Goal: Transaction & Acquisition: Purchase product/service

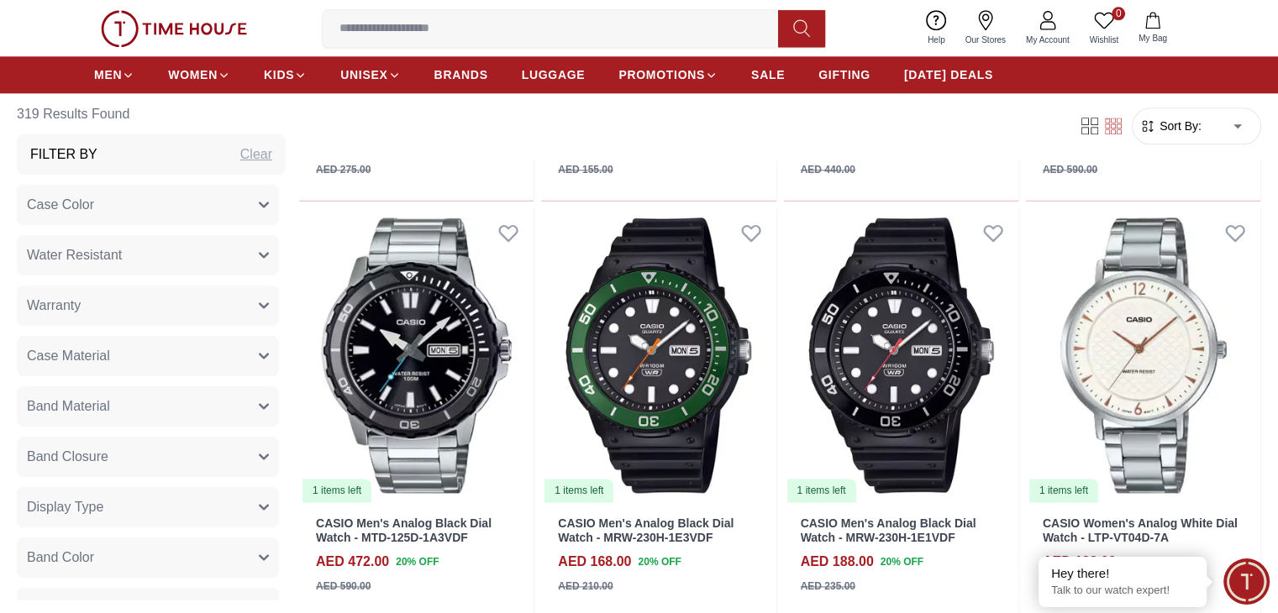
scroll to position [1932, 0]
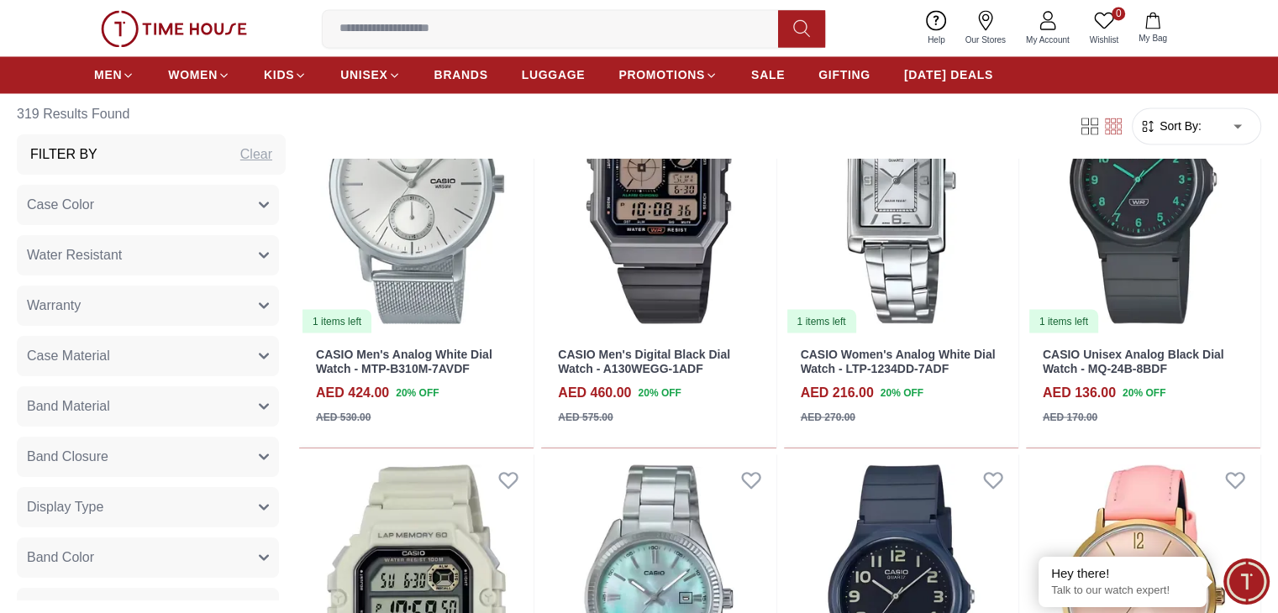
scroll to position [2940, 0]
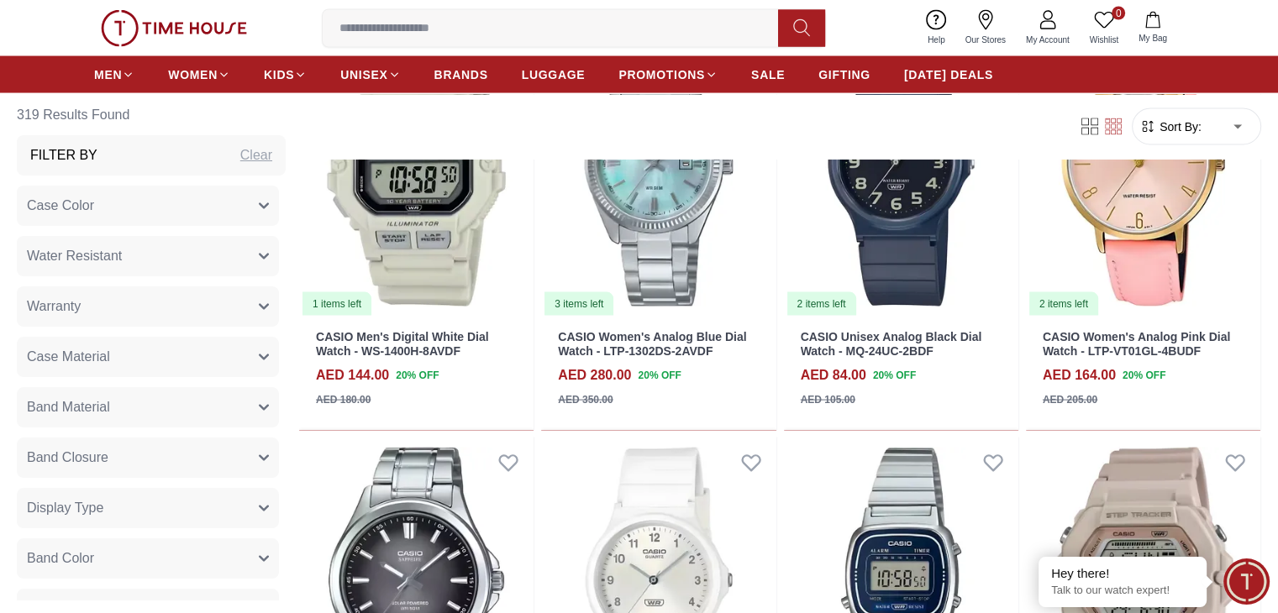
scroll to position [3361, 0]
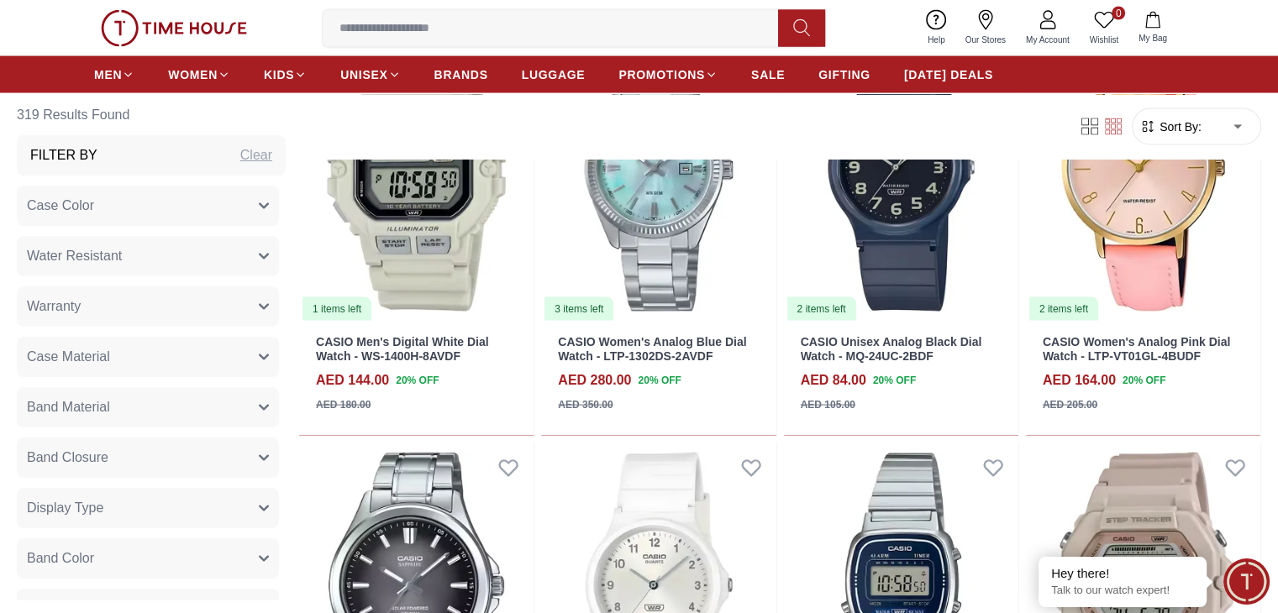
click at [1219, 336] on section "319 Results Found Filter By Clear Case Color Silver Black Grey Rose Gold Gold B…" at bounding box center [639, 625] width 1278 height 6374
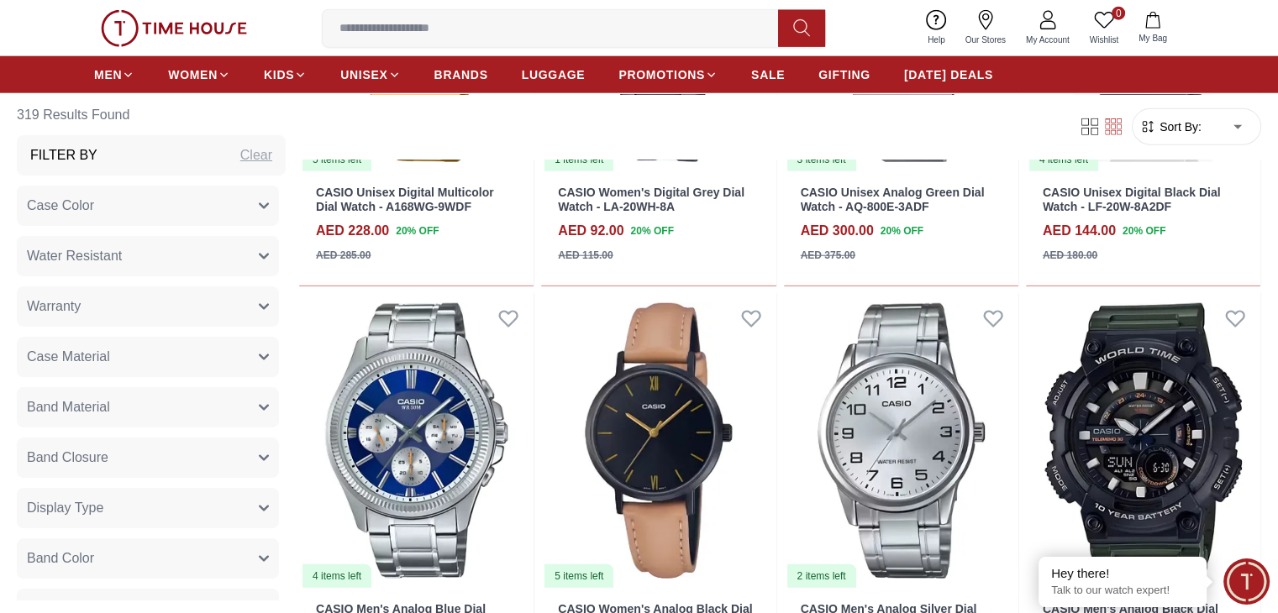
scroll to position [4369, 0]
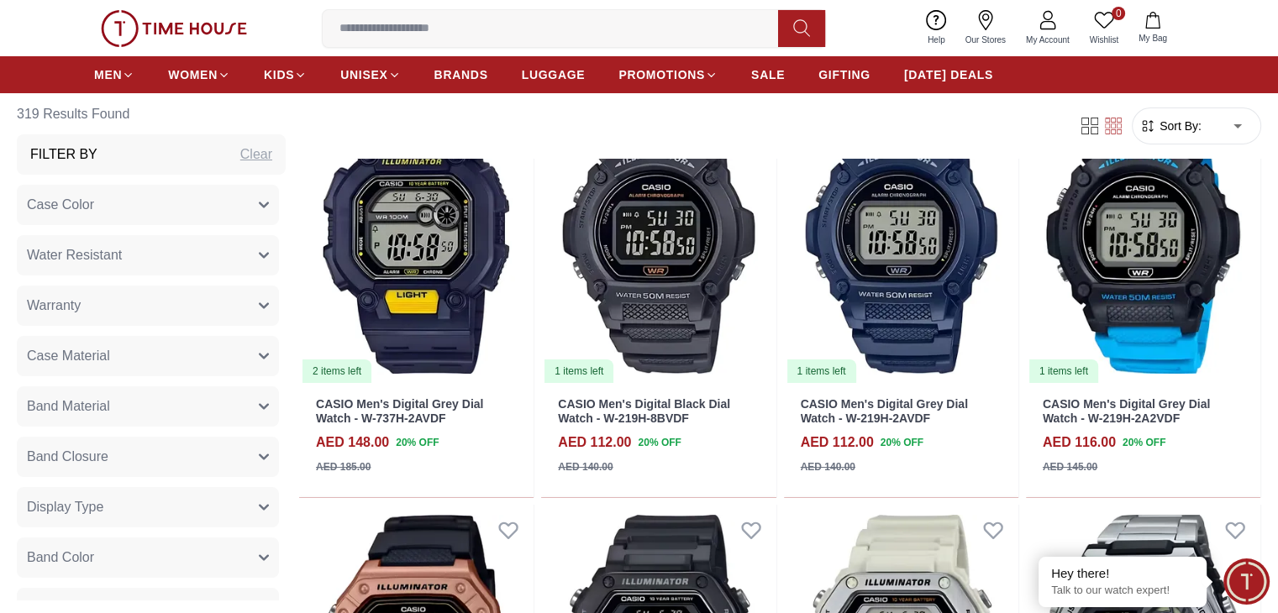
scroll to position [6217, 0]
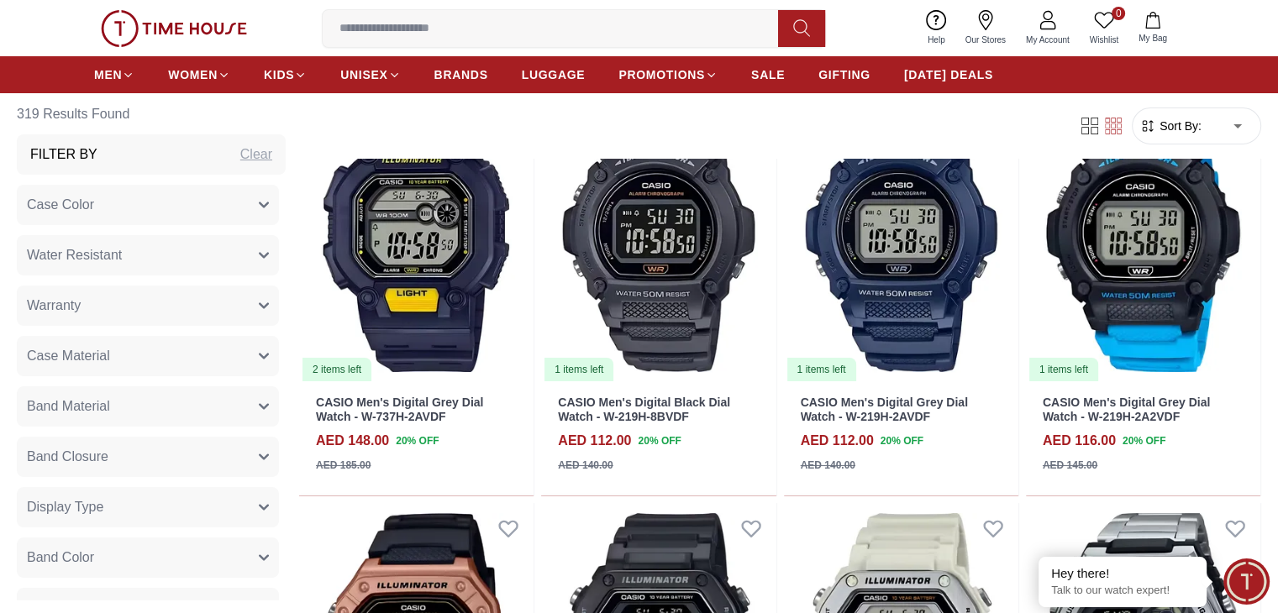
click at [522, 40] on input at bounding box center [557, 29] width 469 height 34
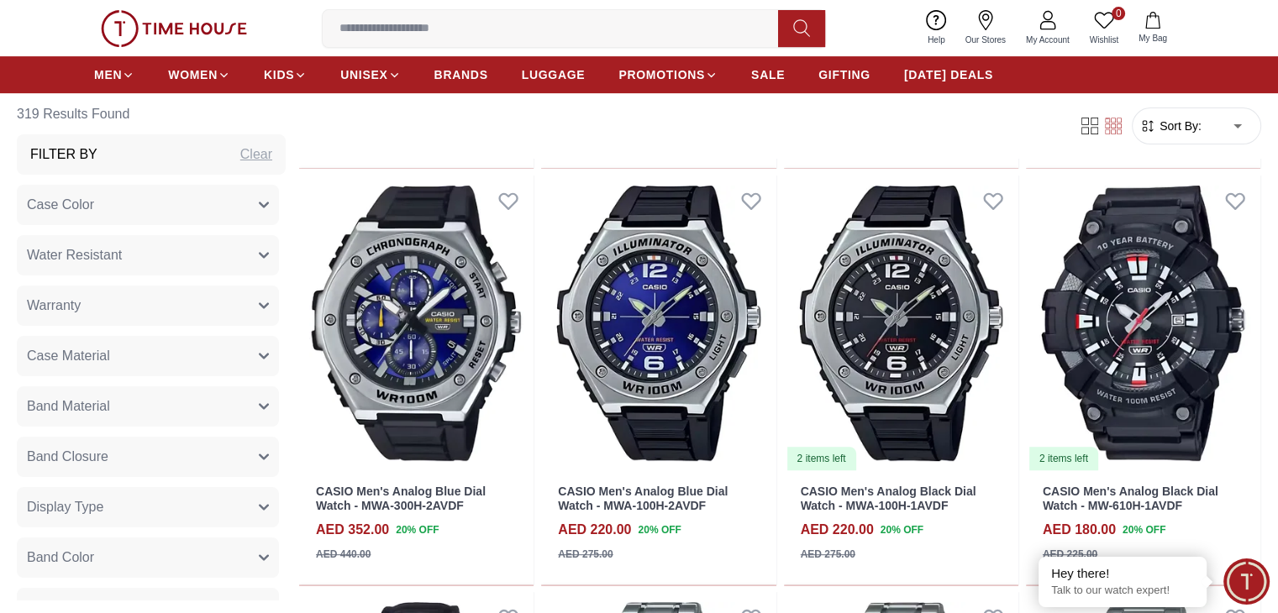
scroll to position [7108, 0]
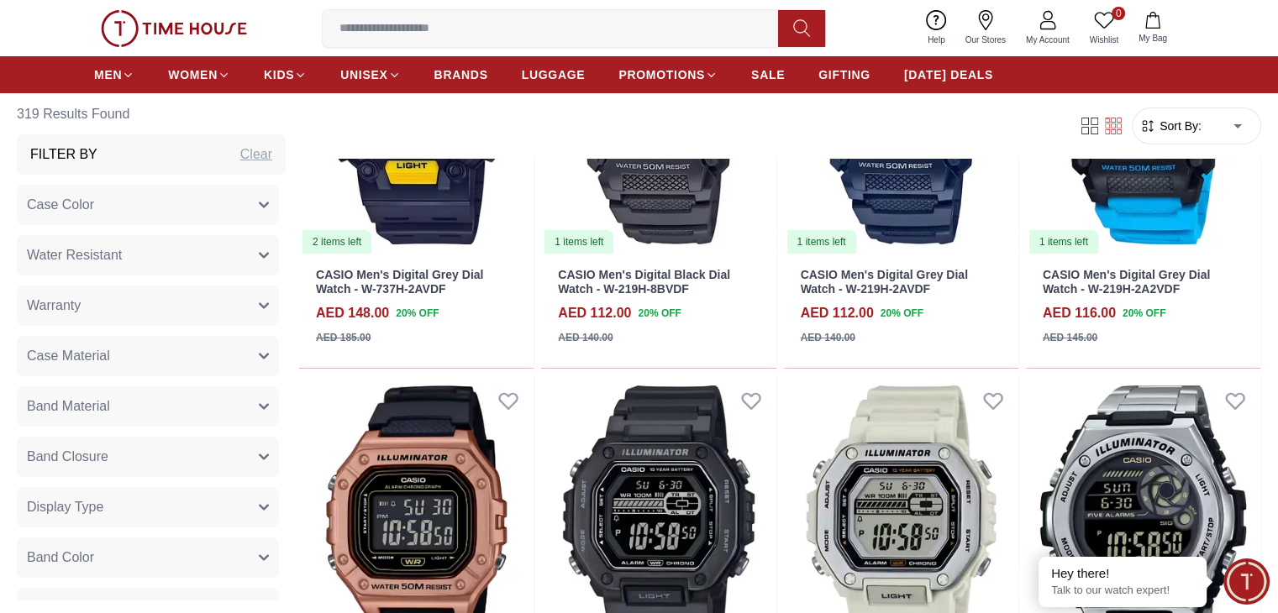
scroll to position [6352, 0]
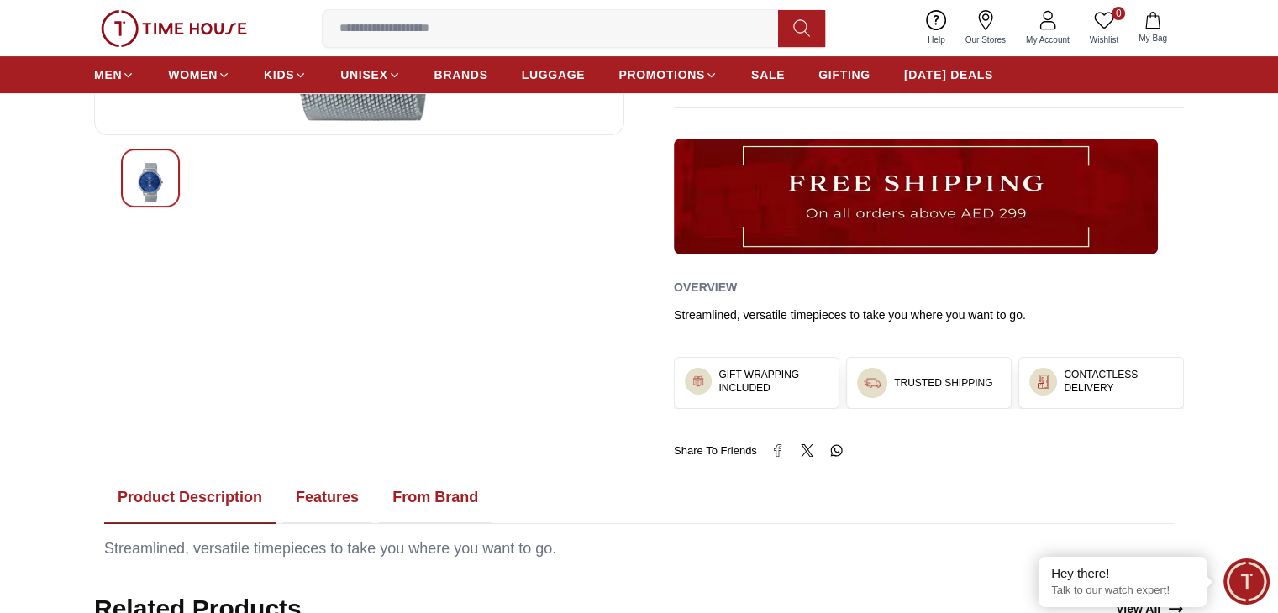
scroll to position [588, 0]
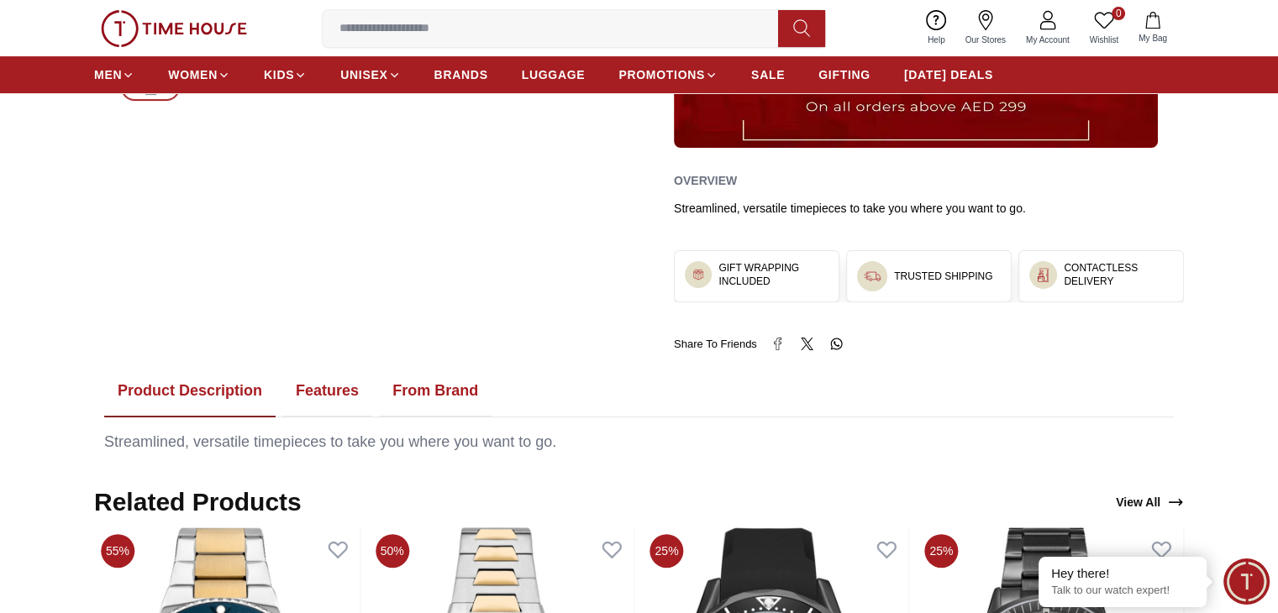
click at [334, 391] on button "Features" at bounding box center [327, 391] width 90 height 52
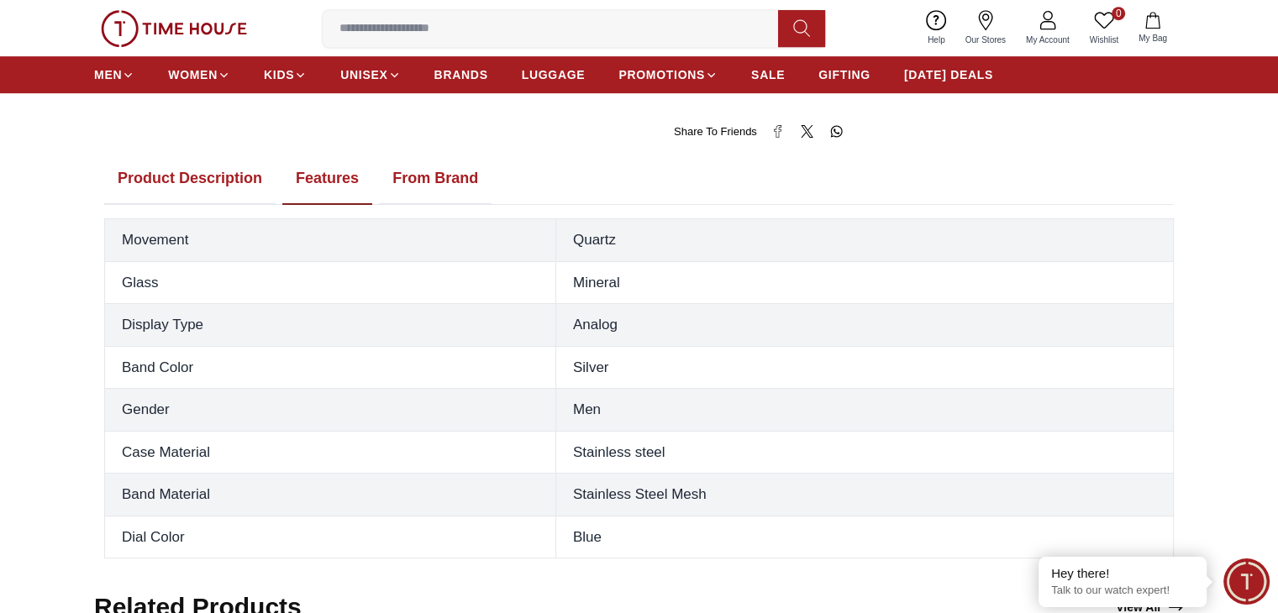
scroll to position [840, 0]
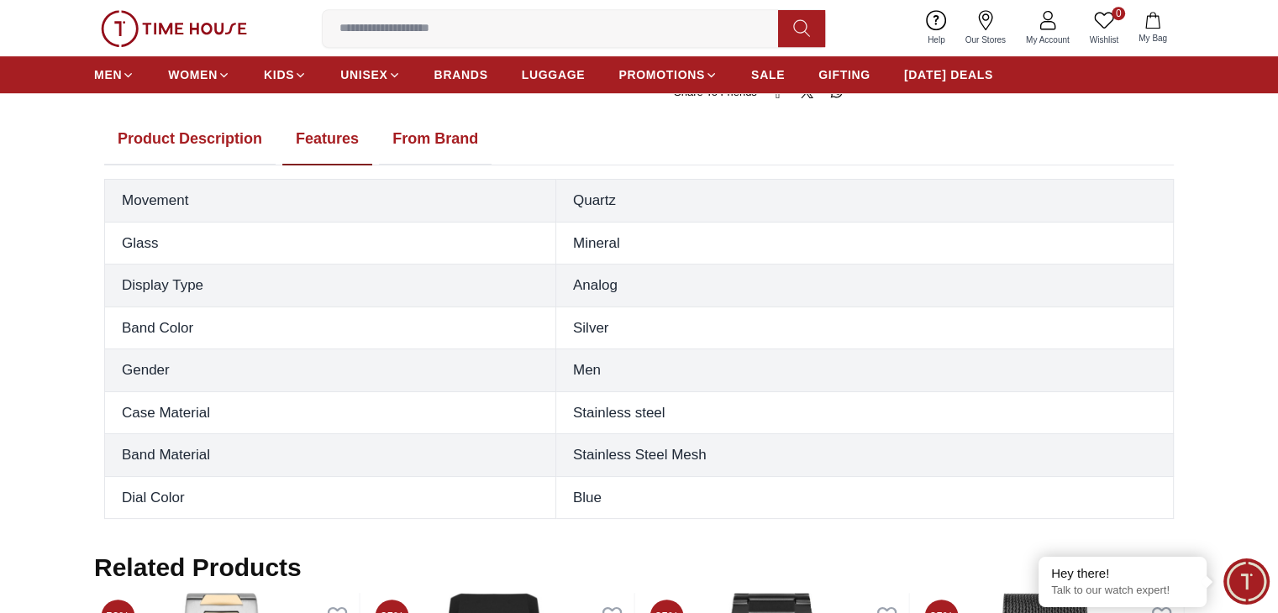
click at [456, 144] on button "From Brand" at bounding box center [435, 139] width 113 height 52
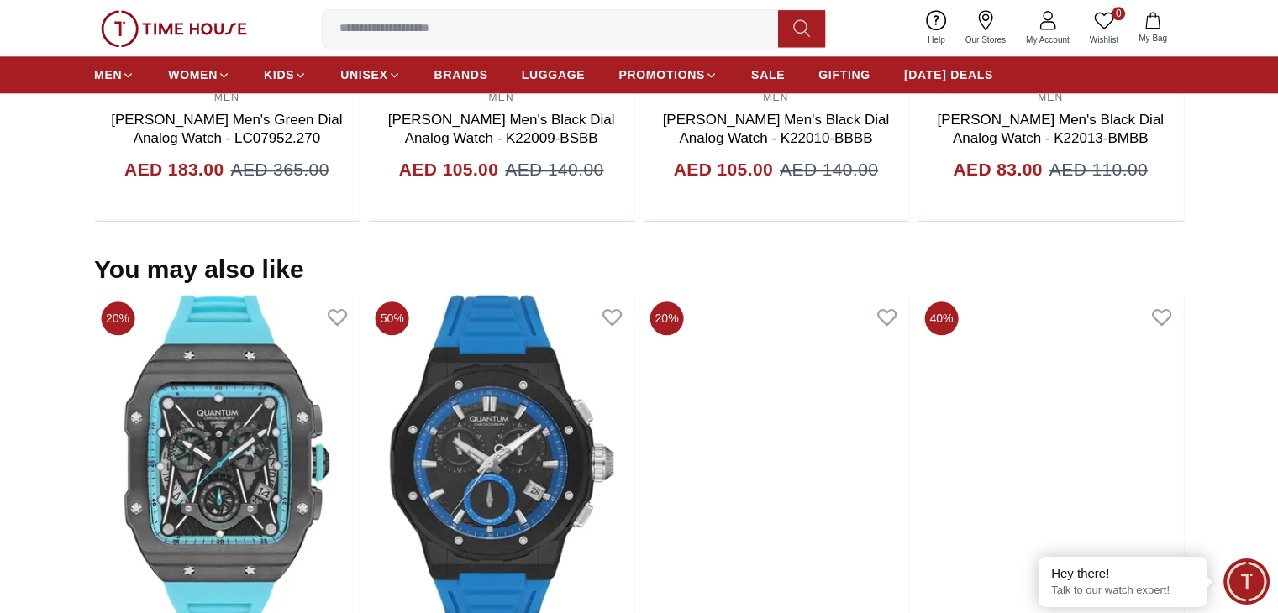
scroll to position [1932, 0]
